Goal: Transaction & Acquisition: Book appointment/travel/reservation

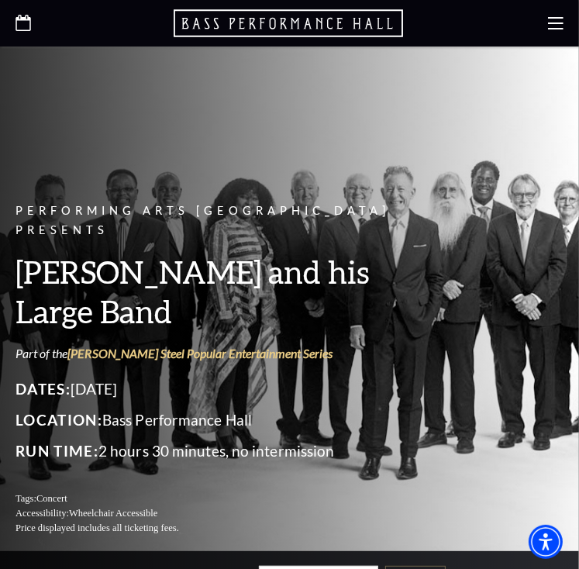
click at [19, 26] on icon "Open this option" at bounding box center [24, 23] width 16 height 16
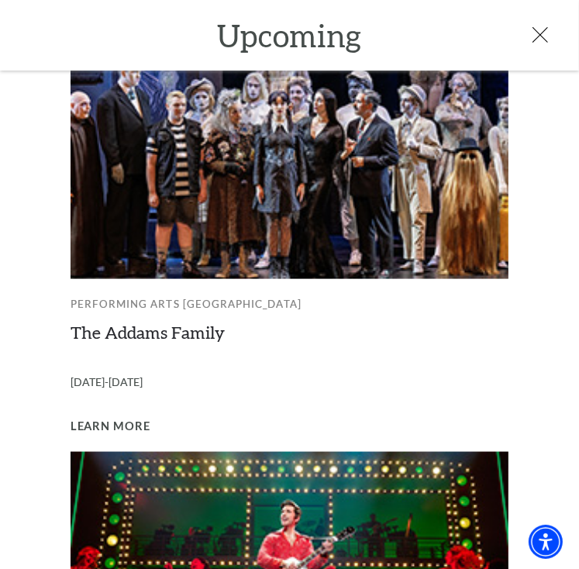
scroll to position [859, 0]
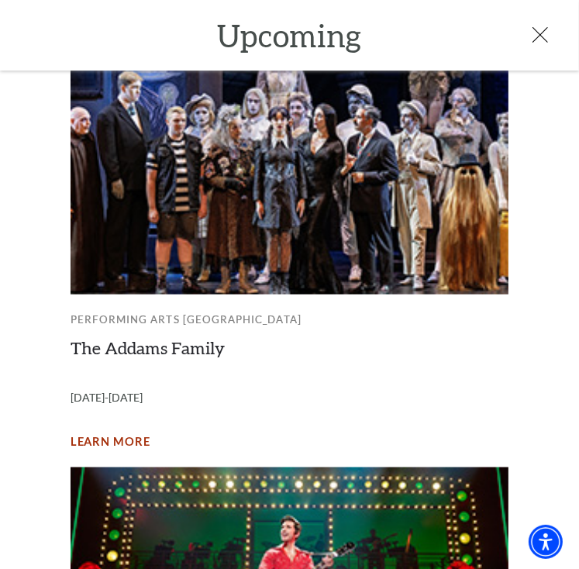
click at [134, 433] on span "Learn More" at bounding box center [111, 442] width 80 height 19
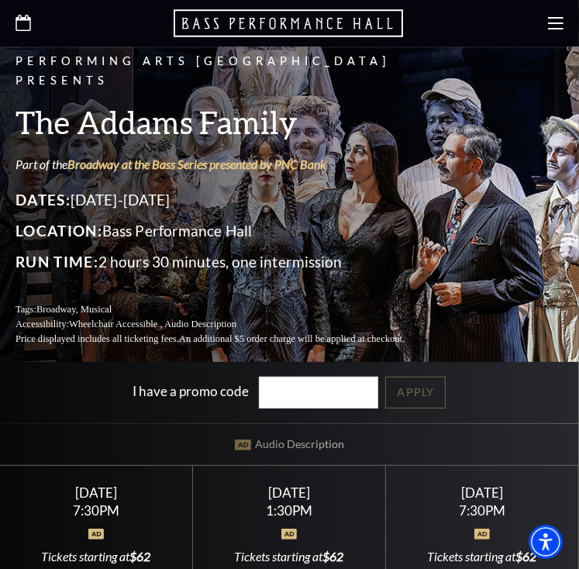
scroll to position [361, 0]
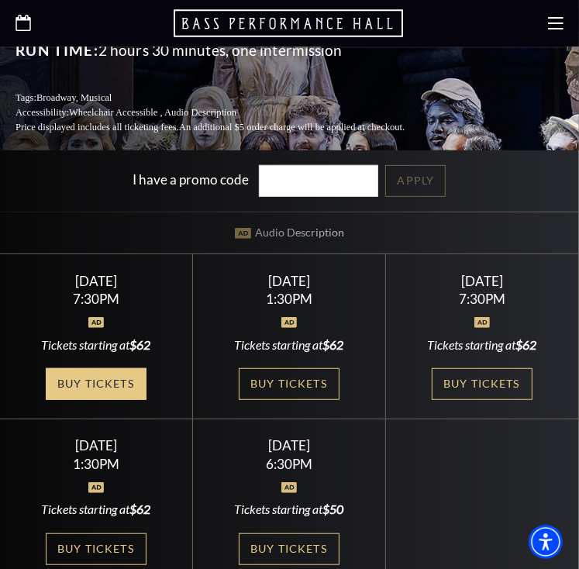
click at [98, 378] on link "Buy Tickets" at bounding box center [96, 384] width 101 height 32
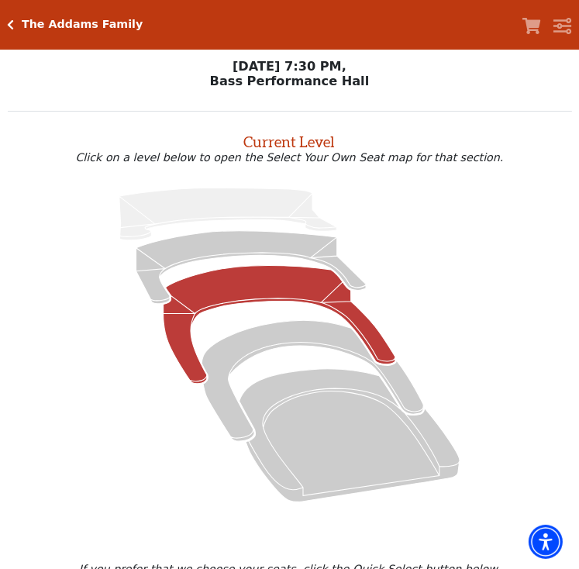
click at [282, 289] on icon at bounding box center [280, 324] width 232 height 118
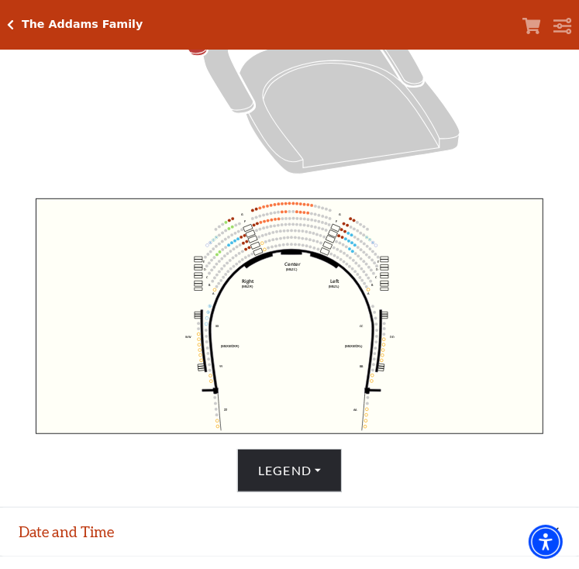
scroll to position [386, 0]
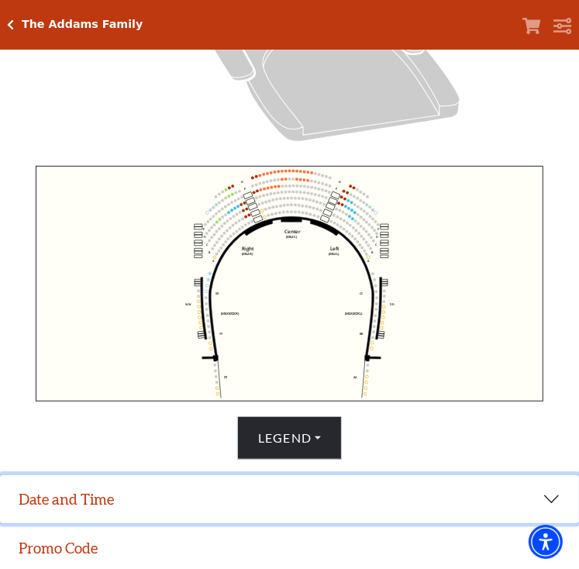
click at [177, 506] on button "Date and Time" at bounding box center [289, 499] width 579 height 48
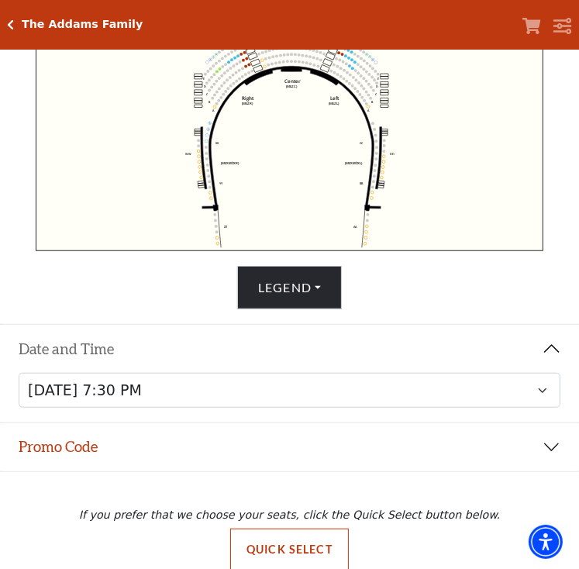
scroll to position [558, 0]
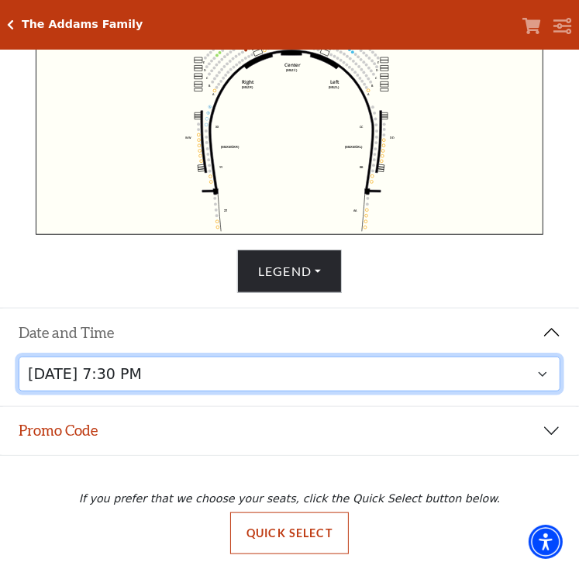
click at [309, 384] on select "Friday, October 24 at 7:30 PM Saturday, October 25 at 1:30 PM Saturday, October…" at bounding box center [290, 374] width 543 height 35
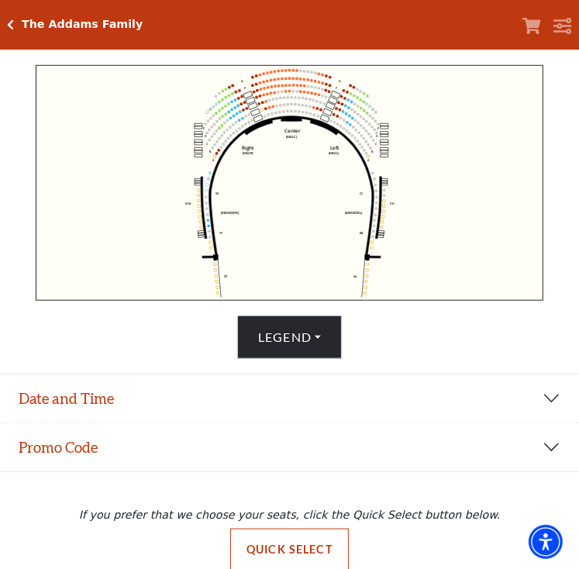
scroll to position [509, 0]
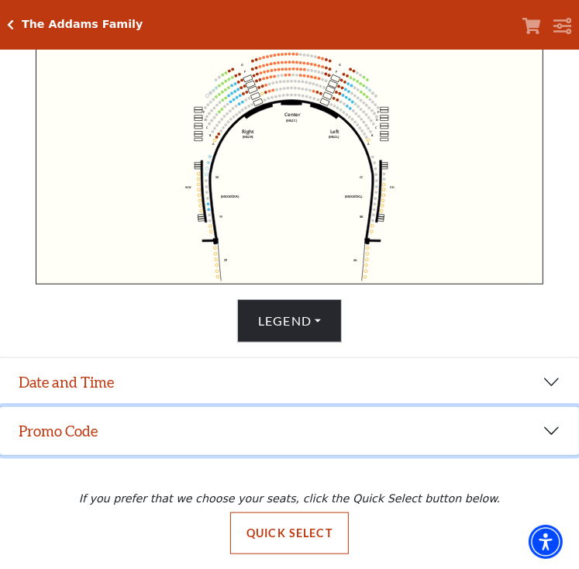
click at [350, 409] on button "Promo Code" at bounding box center [289, 431] width 579 height 48
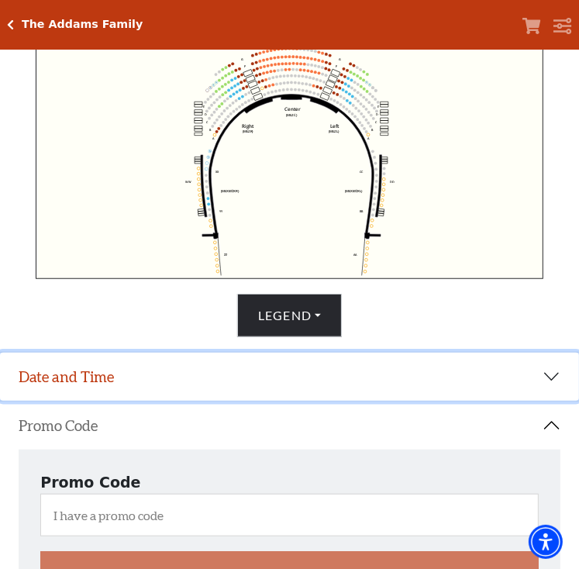
click at [351, 395] on button "Date and Time" at bounding box center [289, 377] width 579 height 48
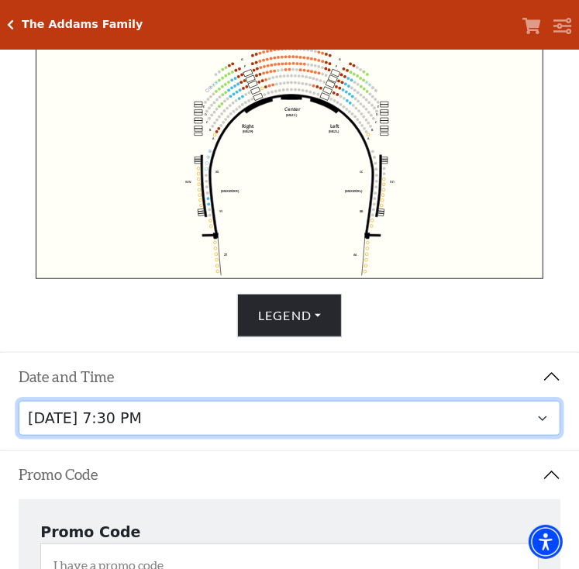
click at [546, 421] on select "Friday, October 24 at 7:30 PM Saturday, October 25 at 1:30 PM Saturday, October…" at bounding box center [290, 418] width 543 height 35
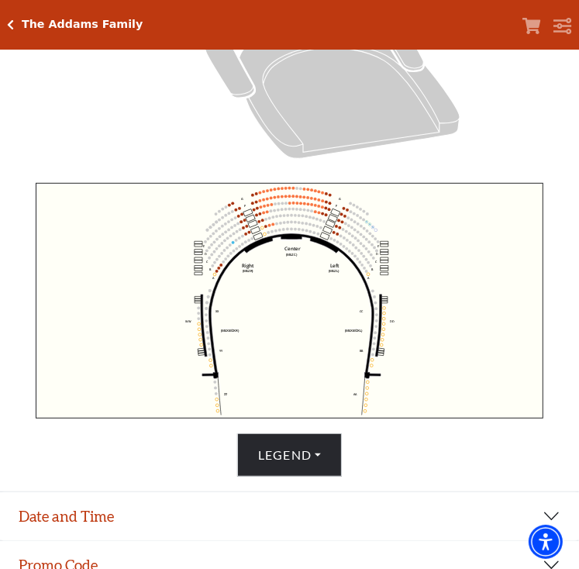
scroll to position [420, 0]
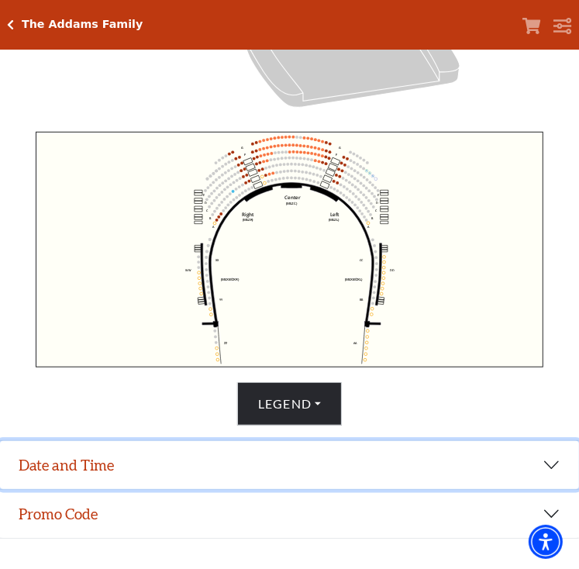
click at [287, 467] on button "Date and Time" at bounding box center [289, 465] width 579 height 48
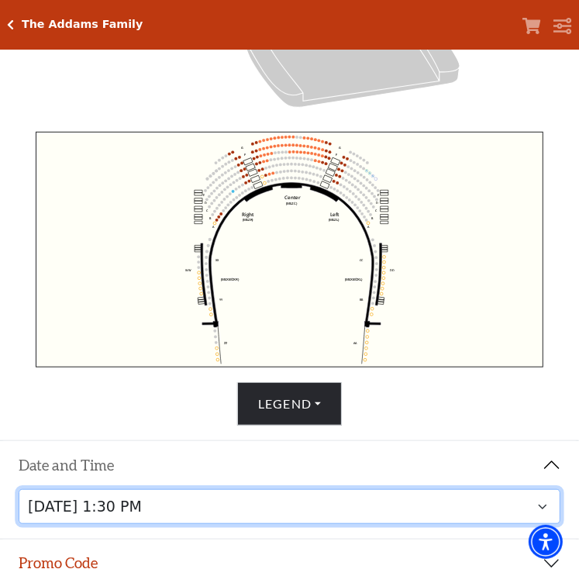
click at [278, 519] on select "Friday, October 24 at 7:30 PM Saturday, October 25 at 1:30 PM Saturday, October…" at bounding box center [290, 506] width 543 height 35
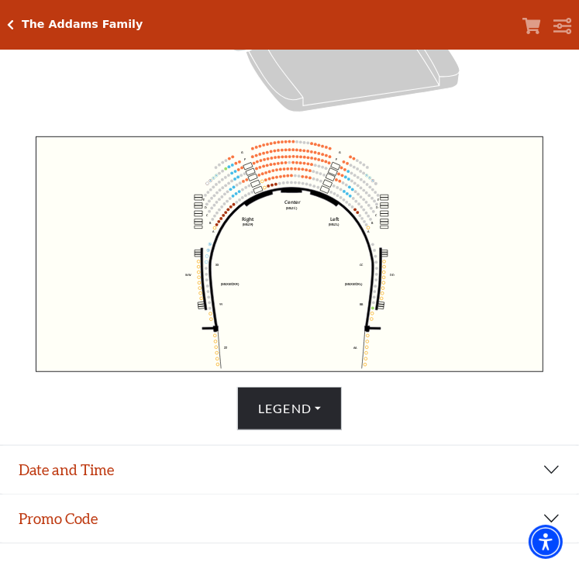
scroll to position [419, 0]
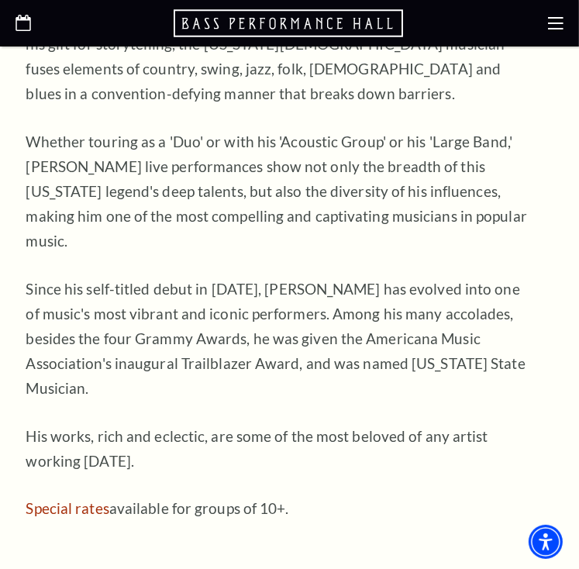
scroll to position [1085, 0]
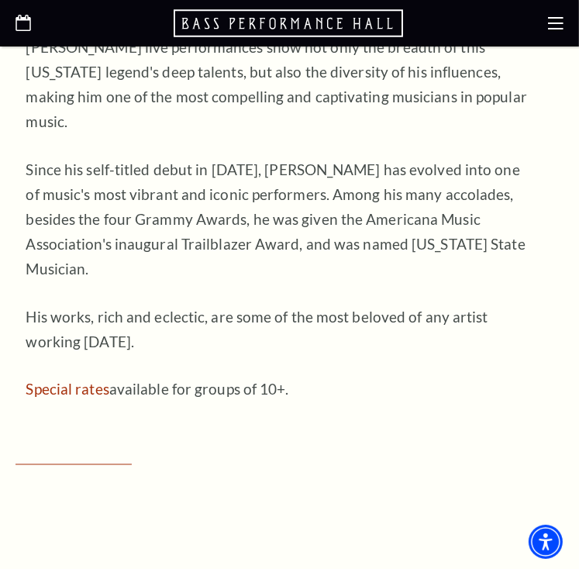
click at [22, 33] on div at bounding box center [289, 23] width 579 height 47
click at [20, 27] on icon "Open this option" at bounding box center [24, 23] width 16 height 16
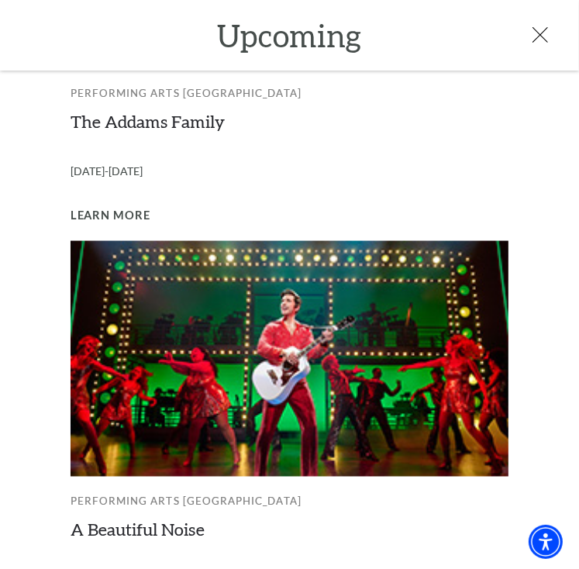
scroll to position [1220, 0]
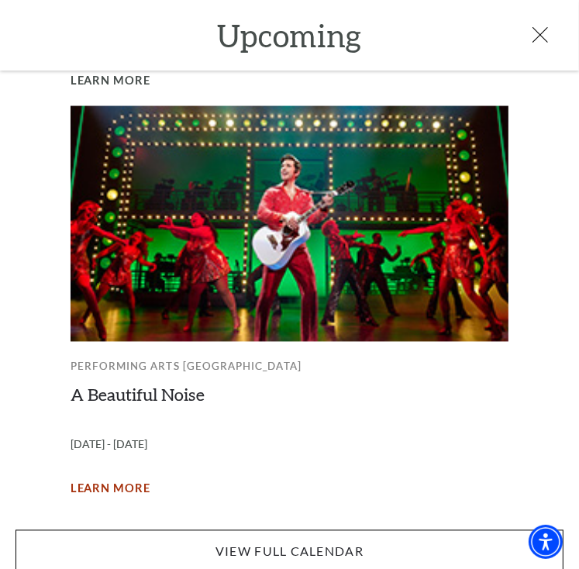
click at [126, 480] on span "Learn More" at bounding box center [111, 489] width 80 height 19
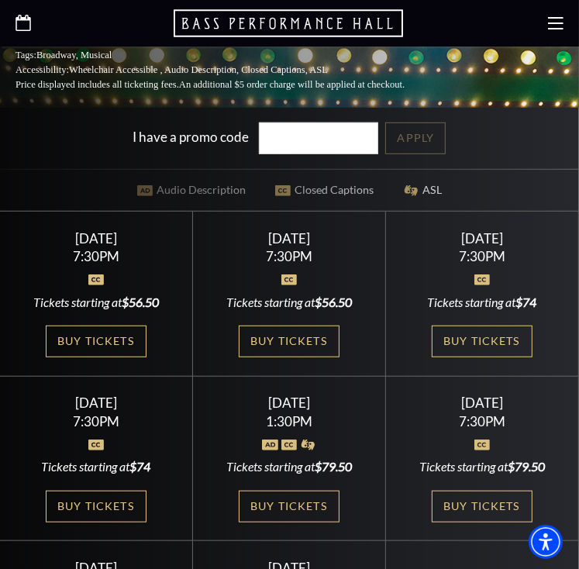
scroll to position [543, 0]
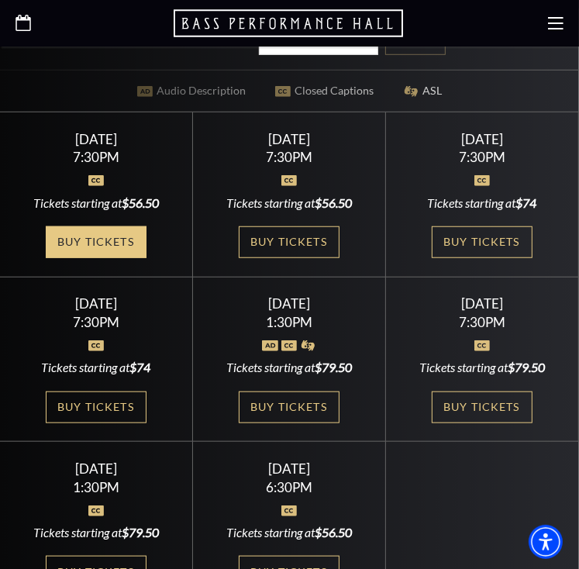
click at [83, 226] on link "Buy Tickets" at bounding box center [96, 242] width 101 height 32
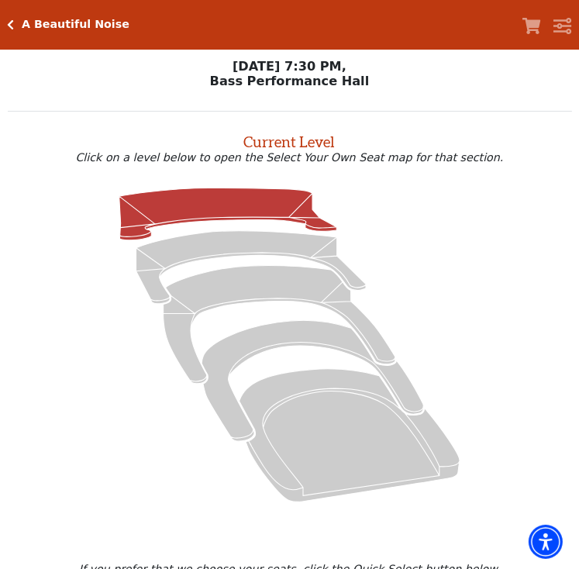
click at [224, 215] on icon at bounding box center [228, 214] width 218 height 52
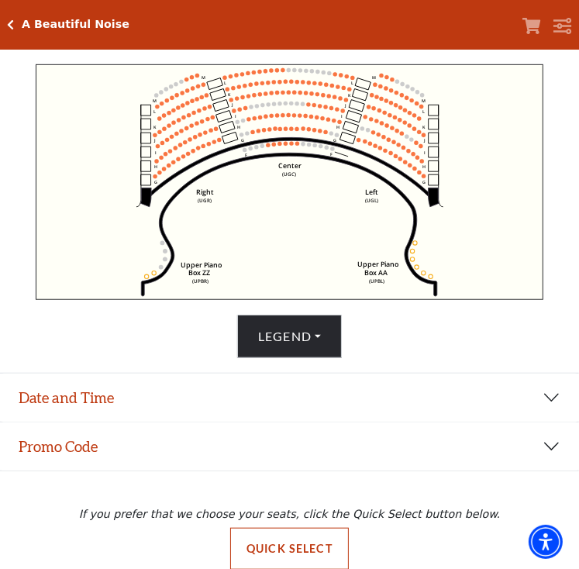
scroll to position [509, 0]
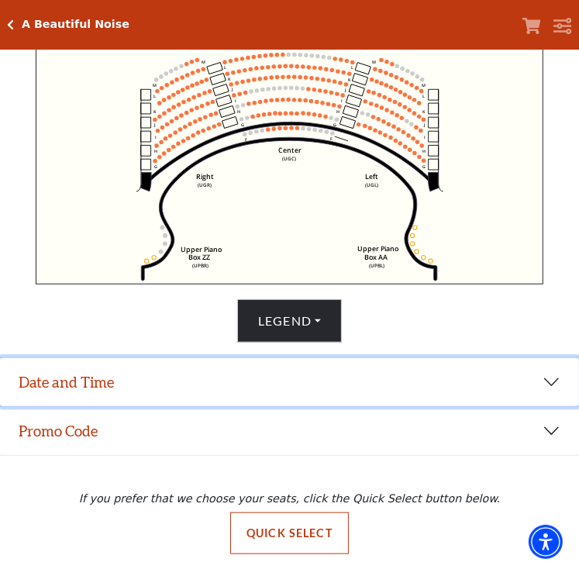
click at [214, 387] on button "Date and Time" at bounding box center [289, 382] width 579 height 48
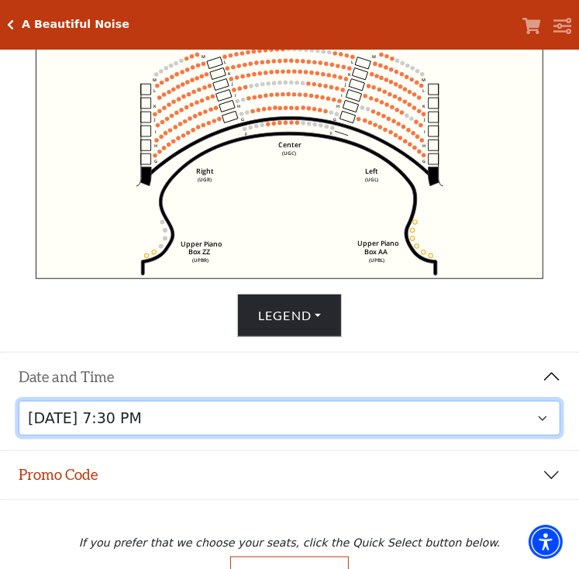
click at [225, 427] on select "Tuesday, October 28 at 7:30 PM Wednesday, October 29 at 7:30 PM Thursday, Octob…" at bounding box center [290, 418] width 543 height 35
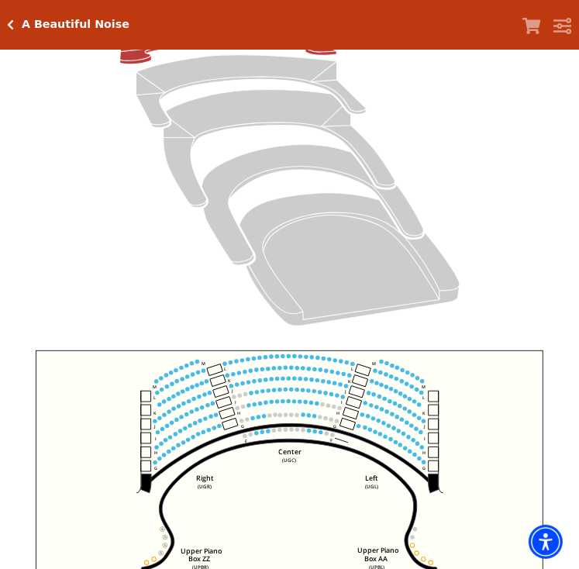
scroll to position [509, 0]
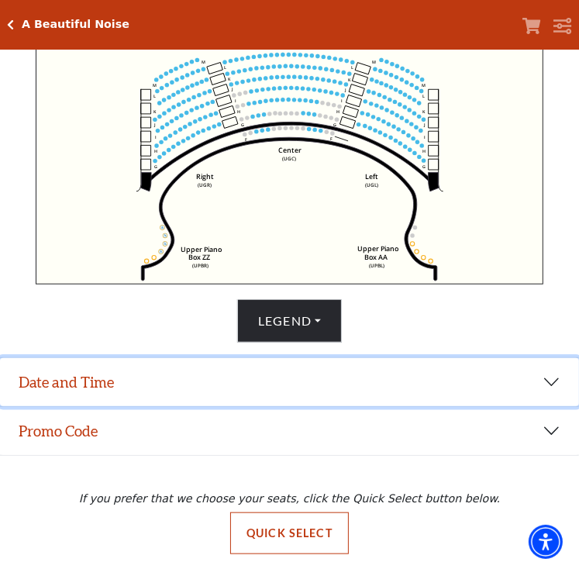
click at [199, 397] on button "Date and Time" at bounding box center [289, 382] width 579 height 48
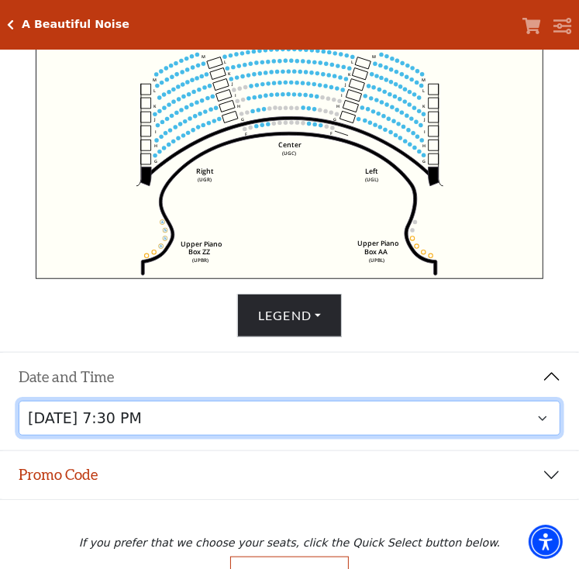
click at [275, 425] on select "Tuesday, October 28 at 7:30 PM Wednesday, October 29 at 7:30 PM Thursday, Octob…" at bounding box center [290, 418] width 543 height 35
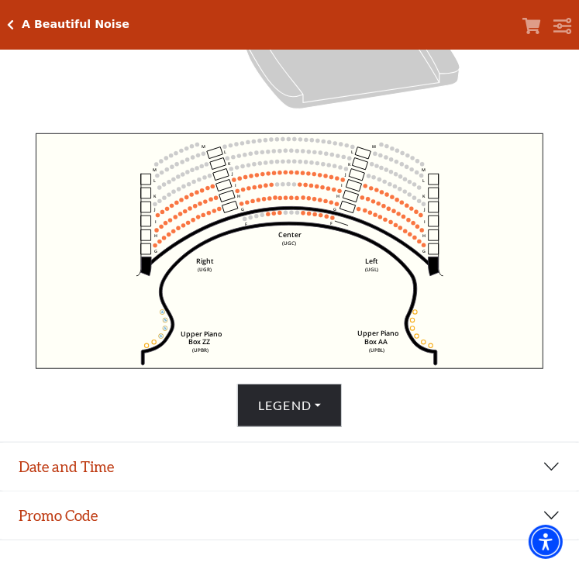
scroll to position [420, 0]
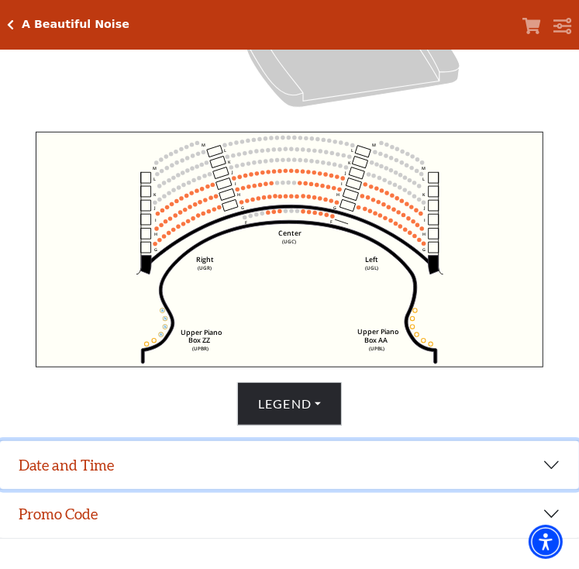
click at [274, 462] on button "Date and Time" at bounding box center [289, 465] width 579 height 48
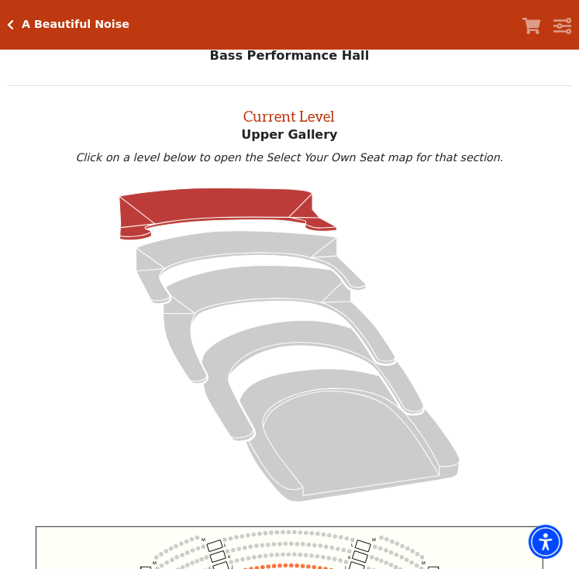
scroll to position [0, 0]
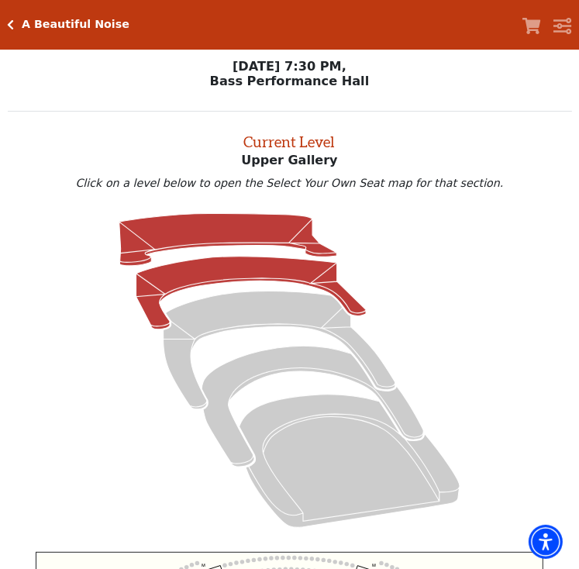
click at [270, 275] on icon at bounding box center [251, 293] width 230 height 73
click at [236, 238] on icon at bounding box center [228, 240] width 218 height 52
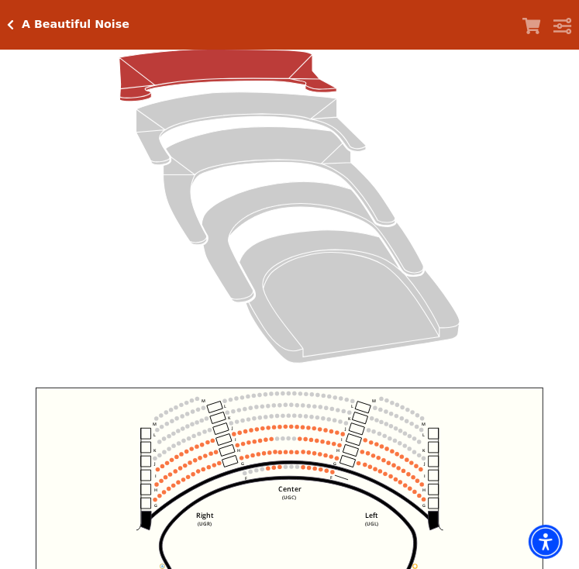
scroll to position [420, 0]
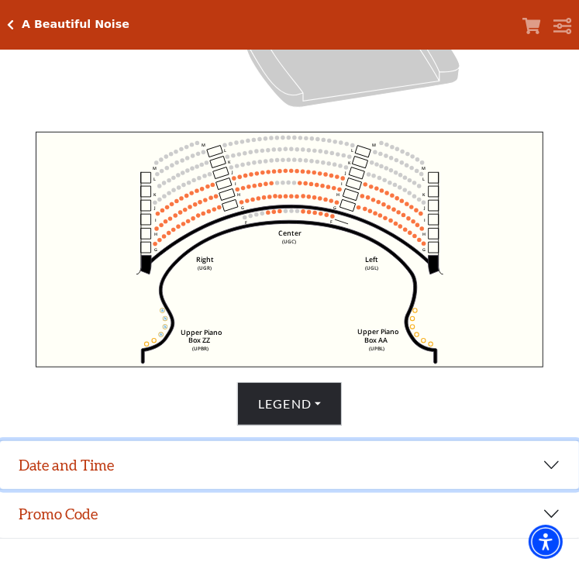
click at [330, 461] on button "Date and Time" at bounding box center [289, 465] width 579 height 48
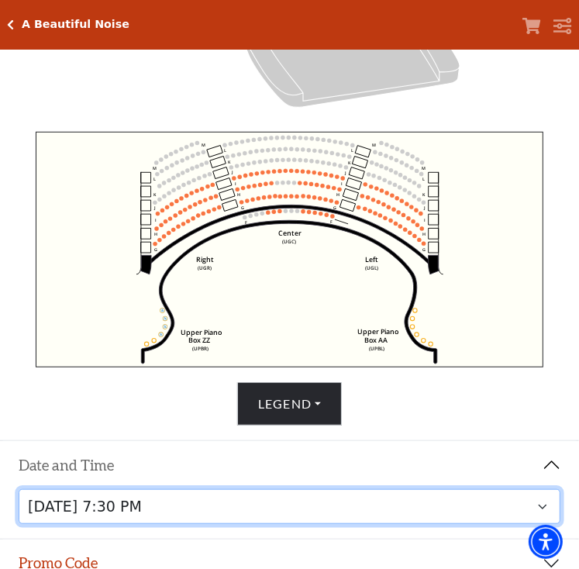
click at [319, 502] on select "Tuesday, October 28 at 7:30 PM Wednesday, October 29 at 7:30 PM Thursday, Octob…" at bounding box center [290, 506] width 543 height 35
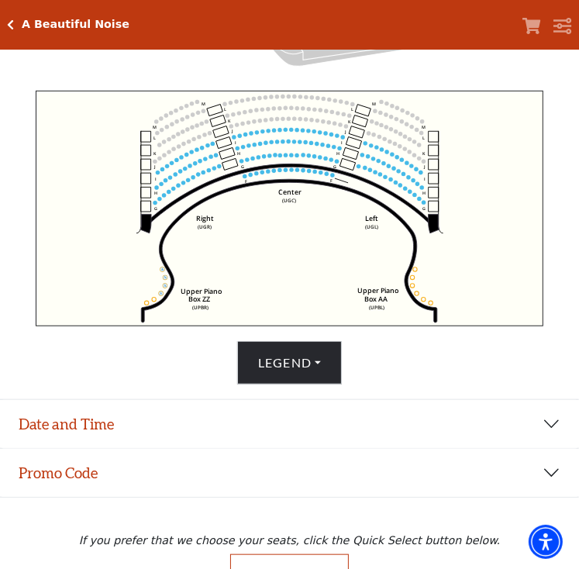
scroll to position [99, 0]
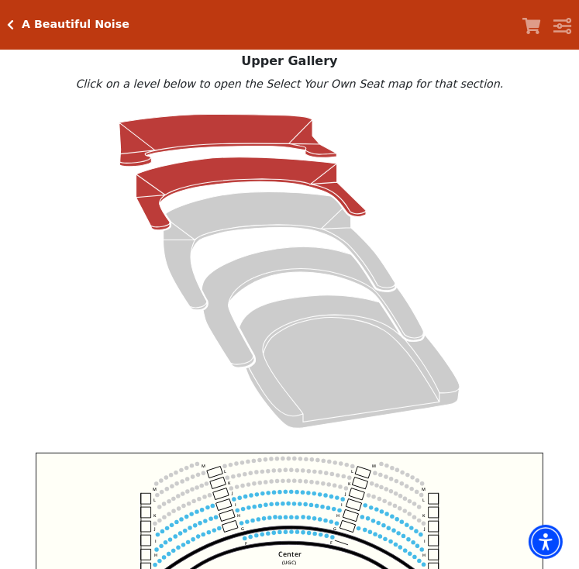
click at [226, 175] on icon at bounding box center [251, 193] width 230 height 73
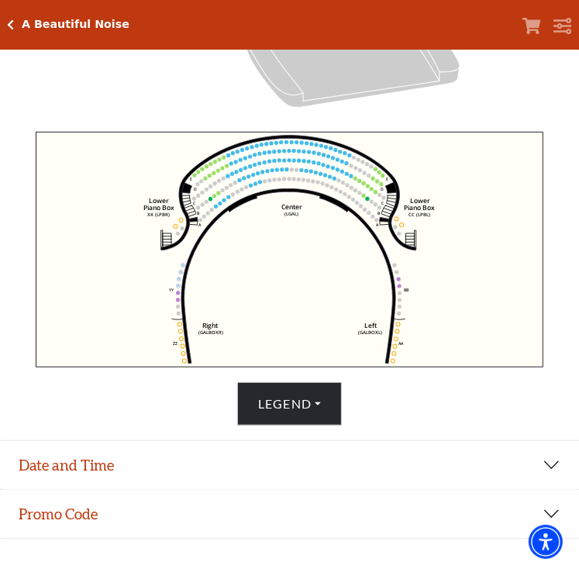
scroll to position [59, 0]
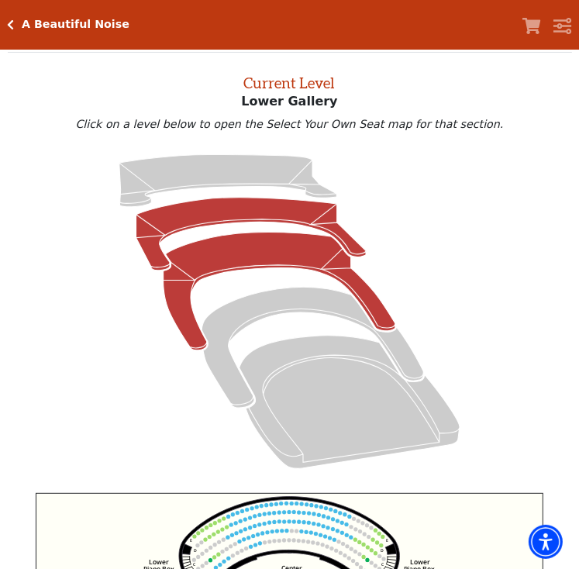
click at [279, 258] on icon at bounding box center [280, 292] width 232 height 118
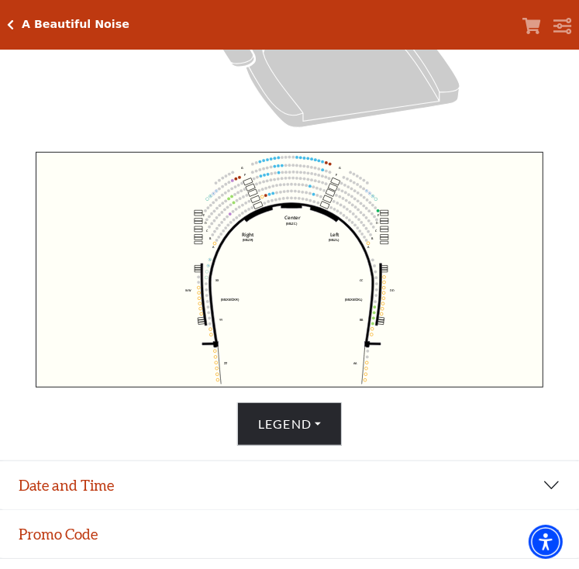
scroll to position [420, 0]
